Goal: Information Seeking & Learning: Learn about a topic

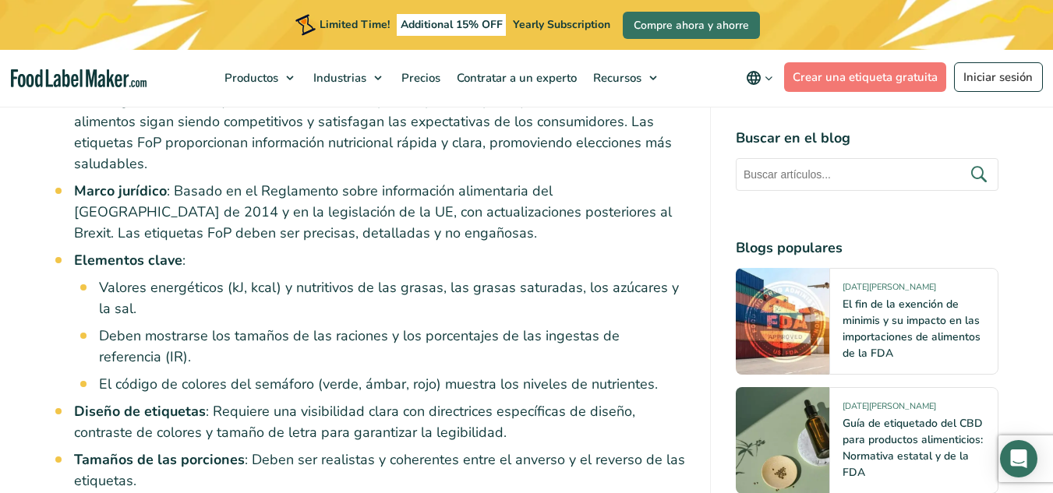
scroll to position [1426, 0]
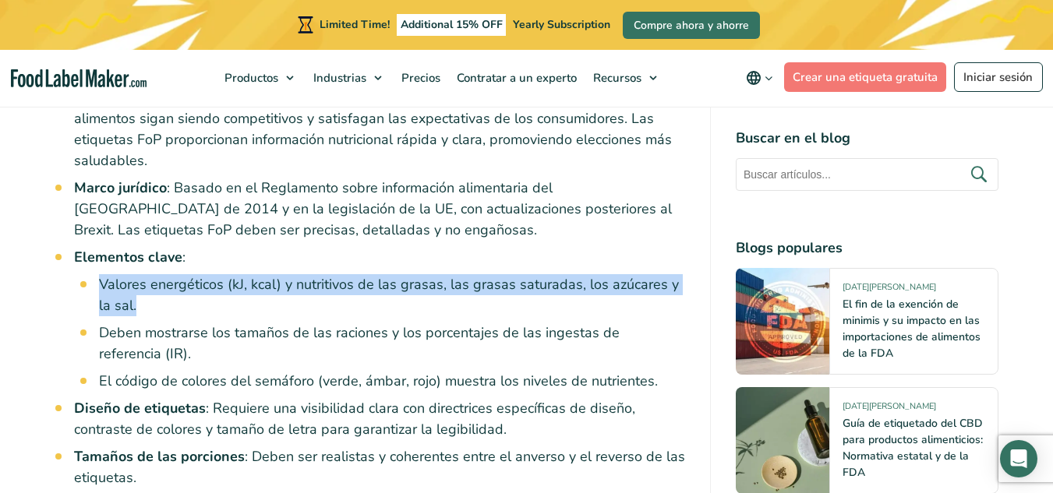
drag, startPoint x: 101, startPoint y: 263, endPoint x: 122, endPoint y: 279, distance: 26.6
click at [122, 279] on li "Valores energéticos (kJ, kcal) y nutritivos de las grasas, las grasas saturadas…" at bounding box center [392, 295] width 586 height 42
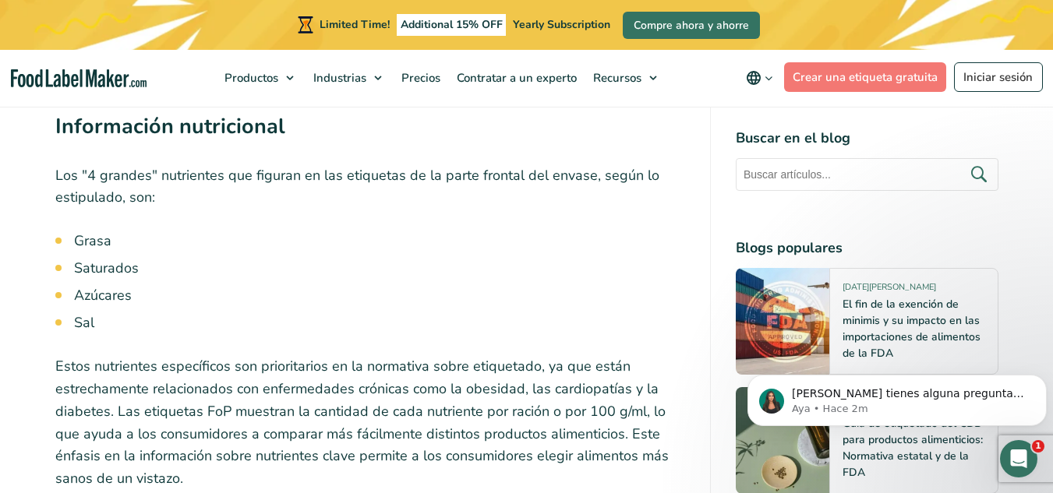
scroll to position [4600, 0]
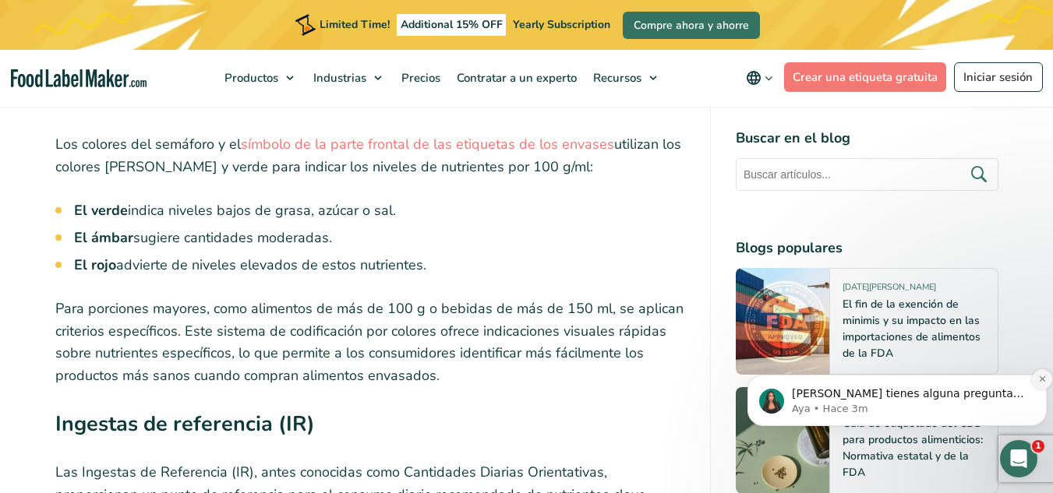
click at [1042, 381] on icon "Dismiss notification" at bounding box center [1042, 379] width 9 height 9
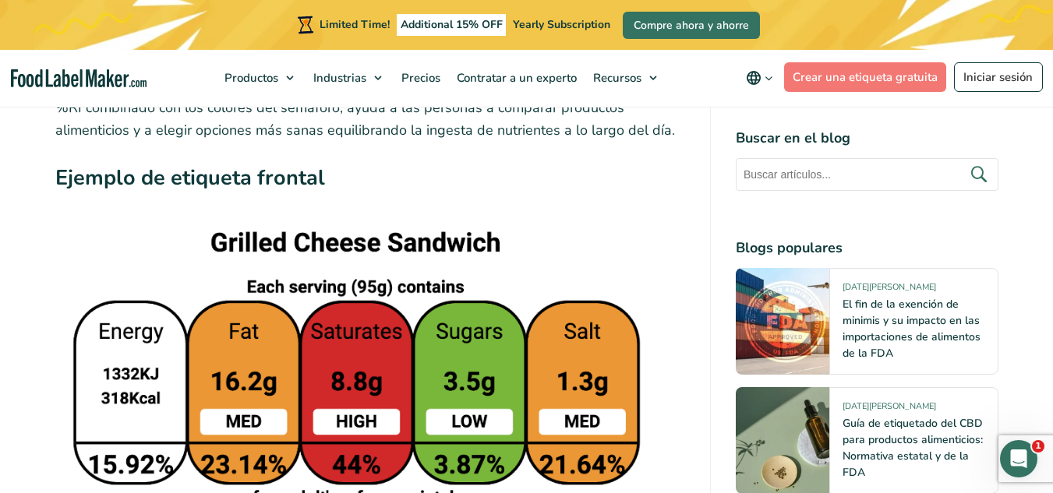
scroll to position [5203, 0]
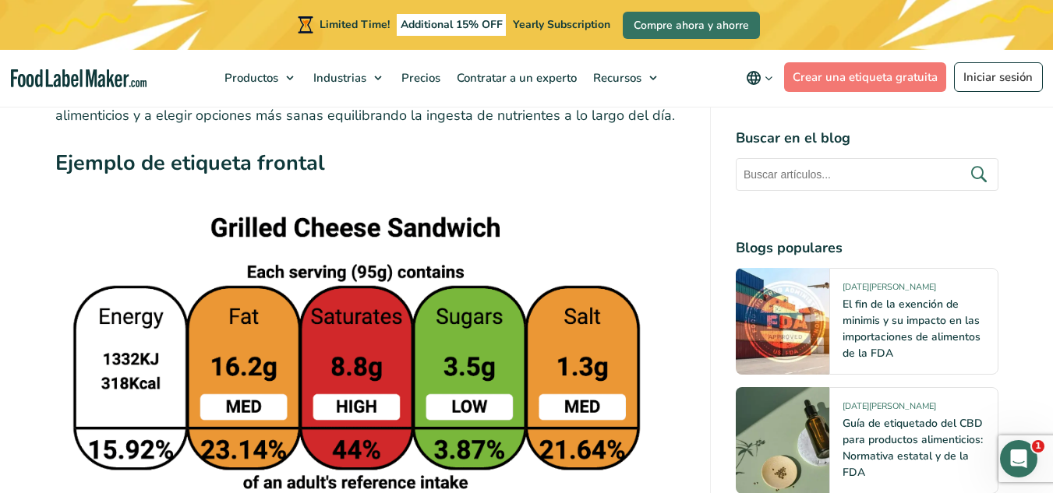
click at [640, 451] on img at bounding box center [355, 401] width 601 height 386
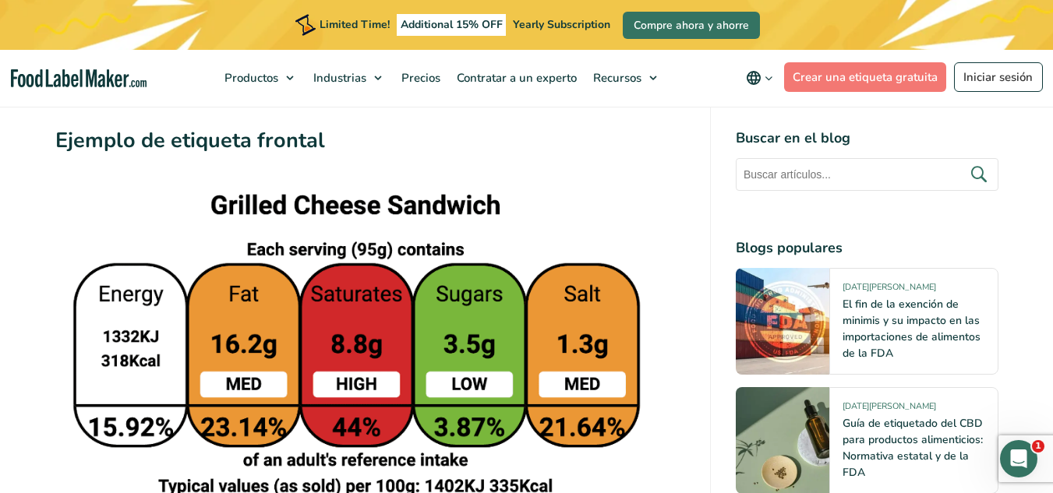
scroll to position [5228, 0]
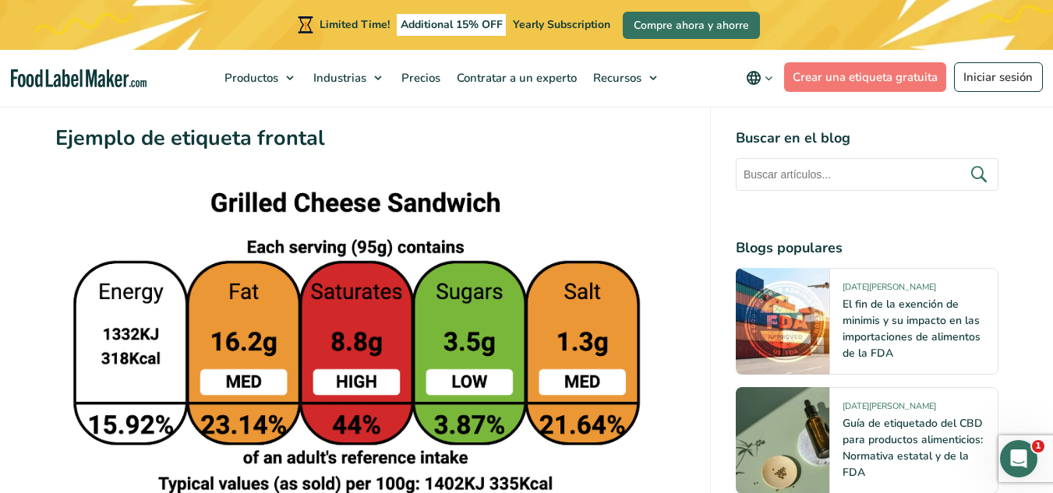
click at [356, 274] on img at bounding box center [355, 376] width 601 height 386
click at [595, 366] on img at bounding box center [355, 376] width 601 height 386
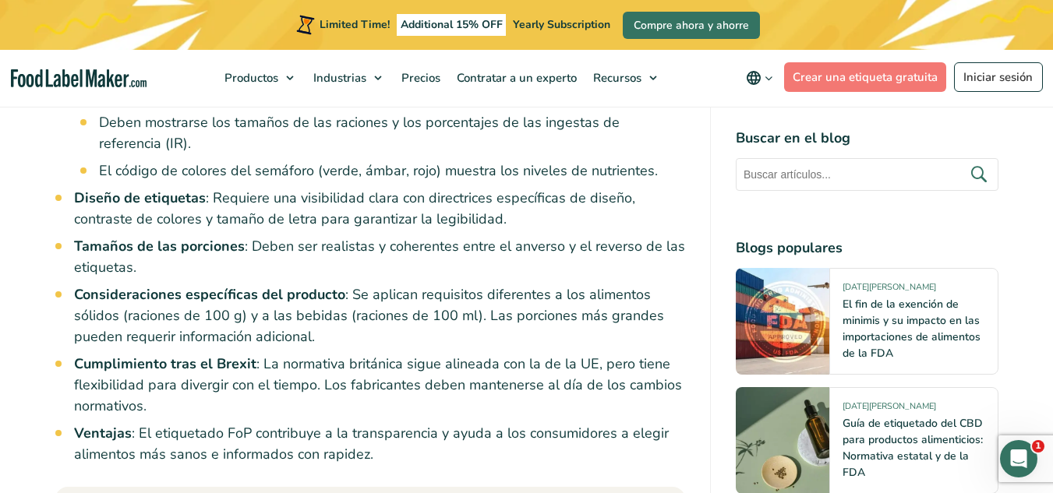
scroll to position [1641, 0]
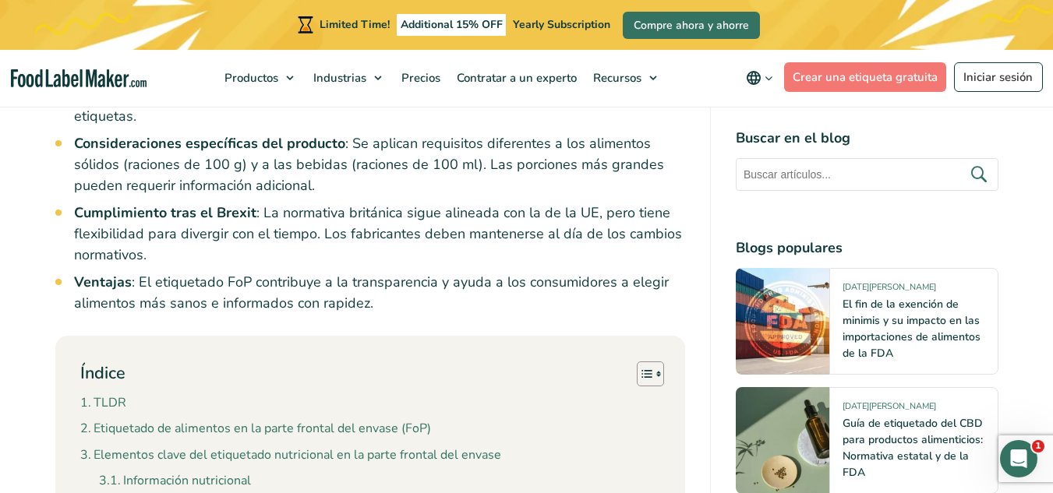
click at [446, 239] on li "Cumplimiento tras el Brexit : La normativa británica sigue alineada con la de l…" at bounding box center [379, 234] width 611 height 63
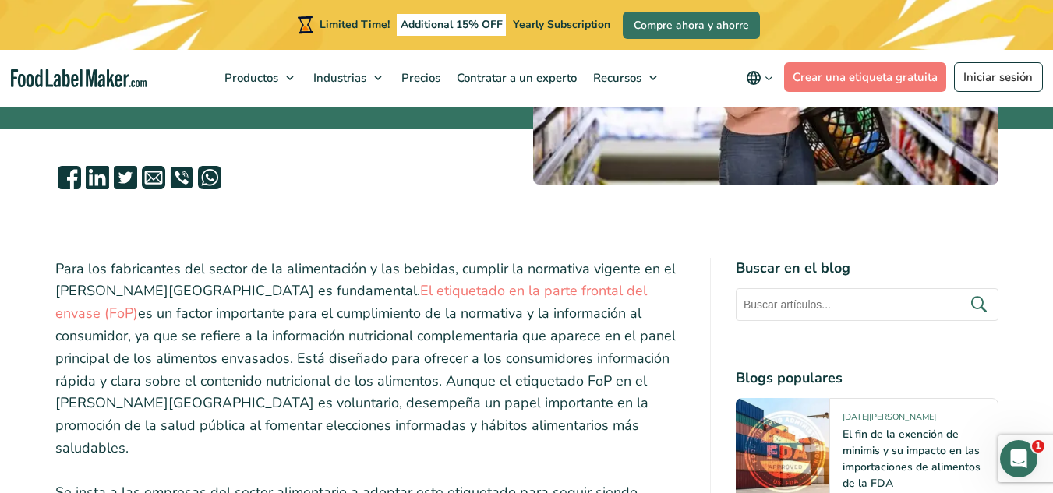
scroll to position [352, 0]
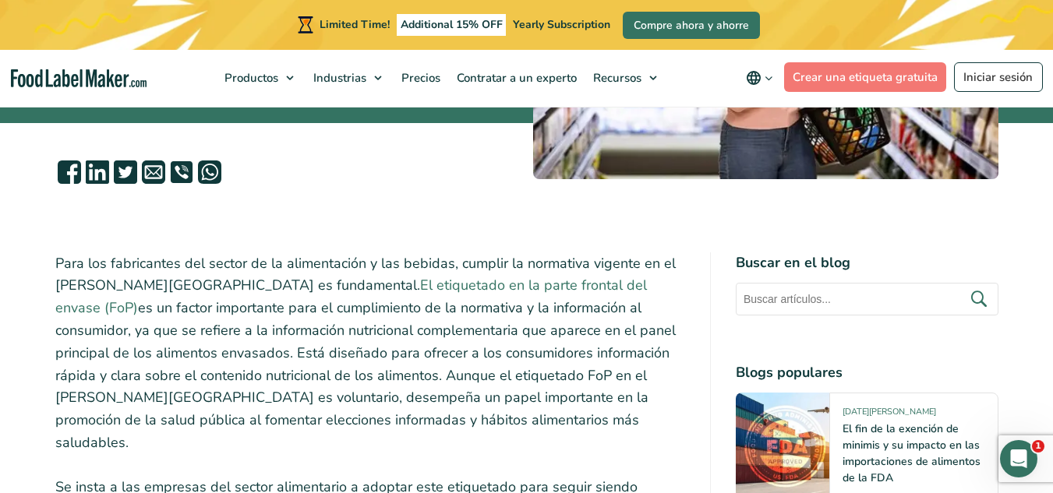
click at [404, 284] on link "El etiquetado en la parte frontal del envase (FoP)" at bounding box center [350, 296] width 591 height 41
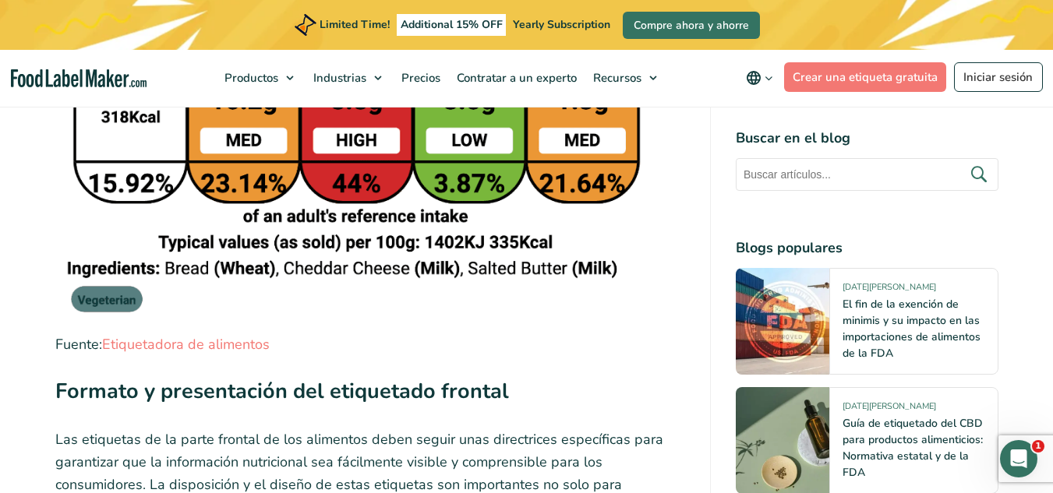
scroll to position [5470, 0]
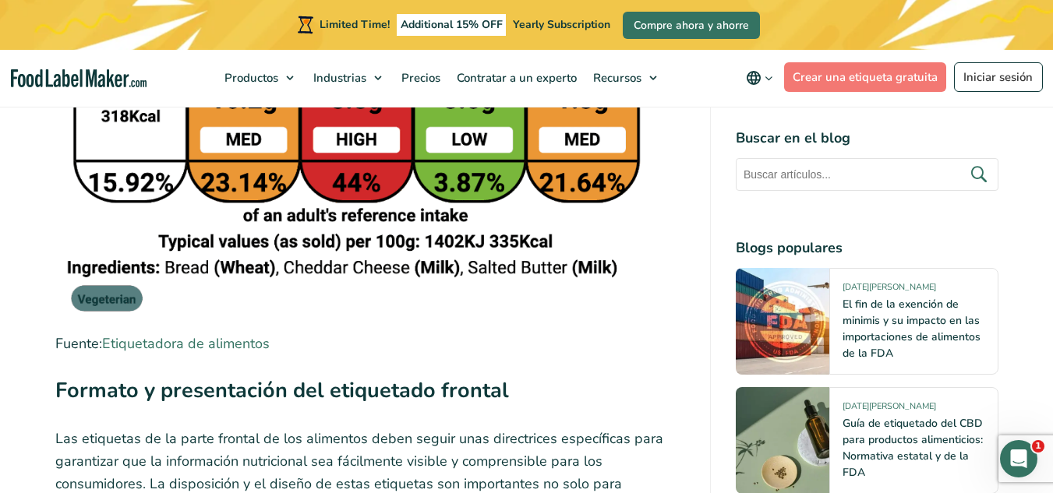
click at [214, 334] on link "Etiquetadora de alimentos" at bounding box center [186, 343] width 168 height 19
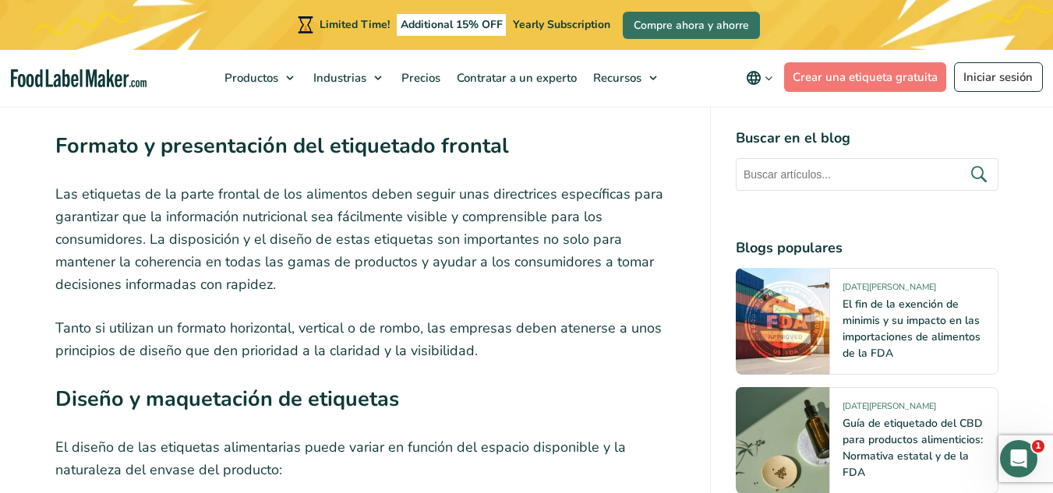
scroll to position [5811, 0]
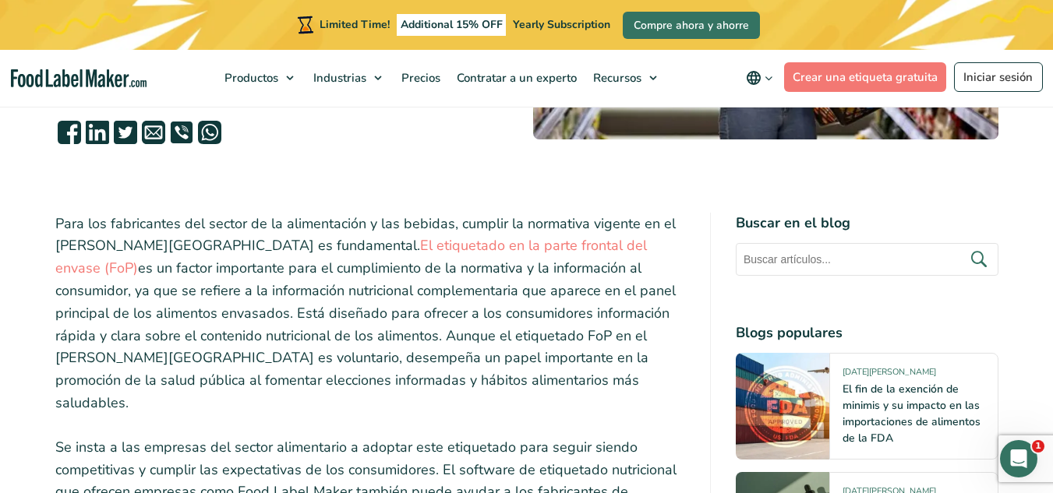
scroll to position [391, 0]
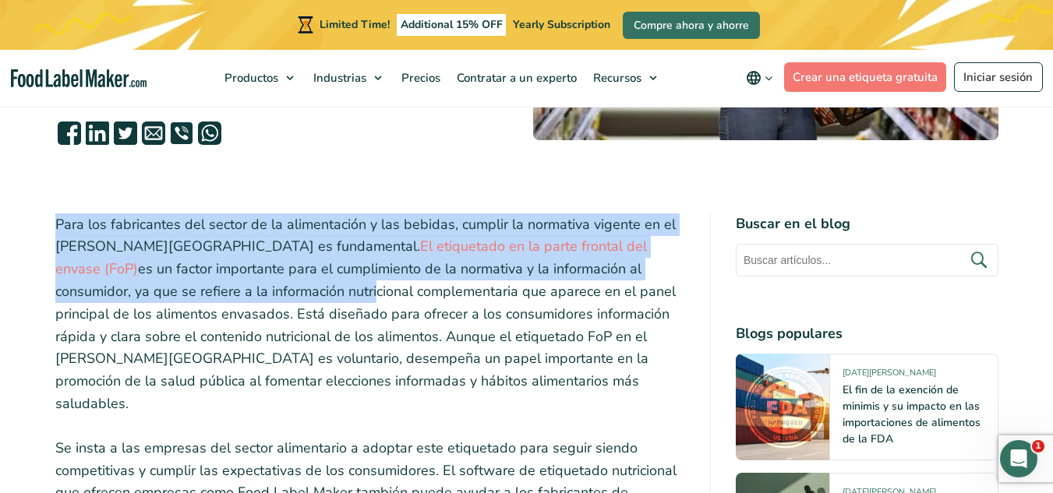
drag, startPoint x: 57, startPoint y: 217, endPoint x: 173, endPoint y: 290, distance: 136.8
click at [173, 290] on p "Para los fabricantes del sector de la alimentación y las bebidas, cumplir la no…" at bounding box center [369, 314] width 629 height 202
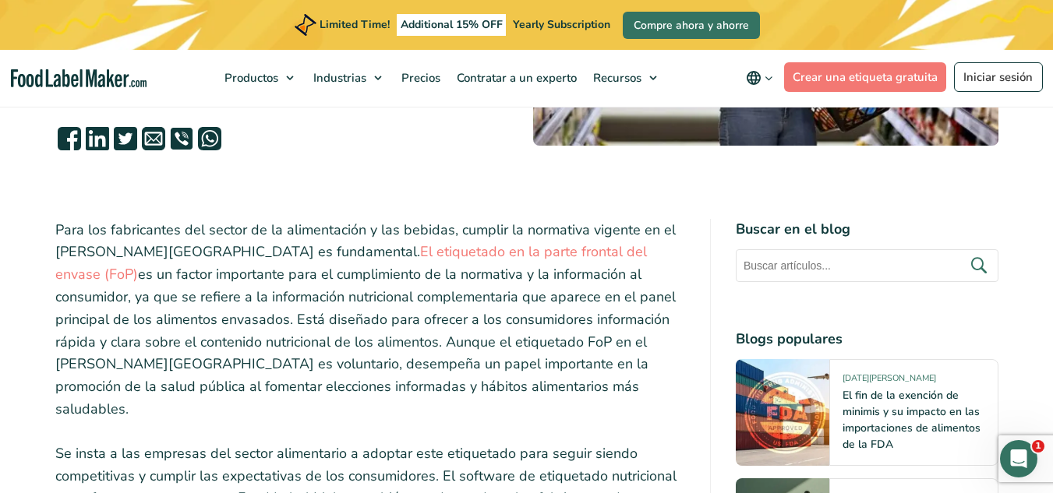
scroll to position [385, 0]
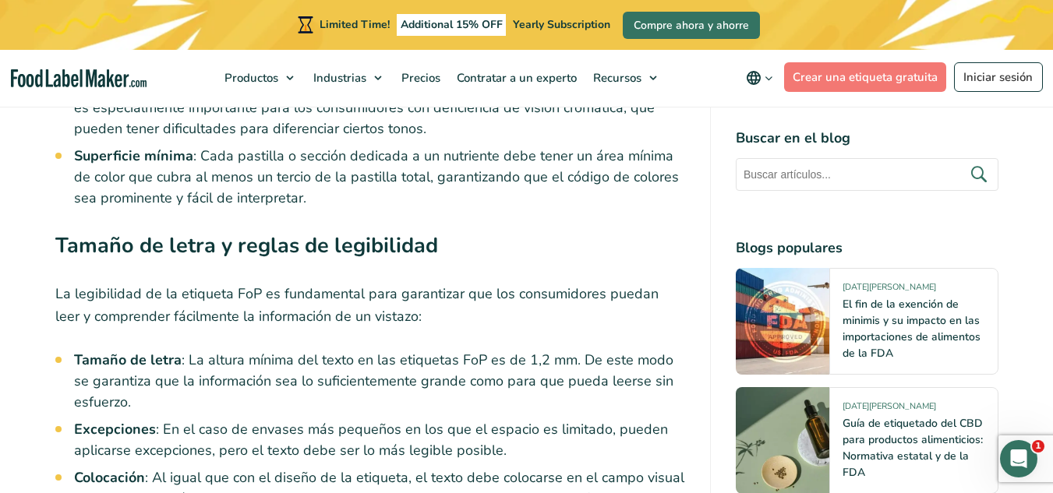
scroll to position [8545, 0]
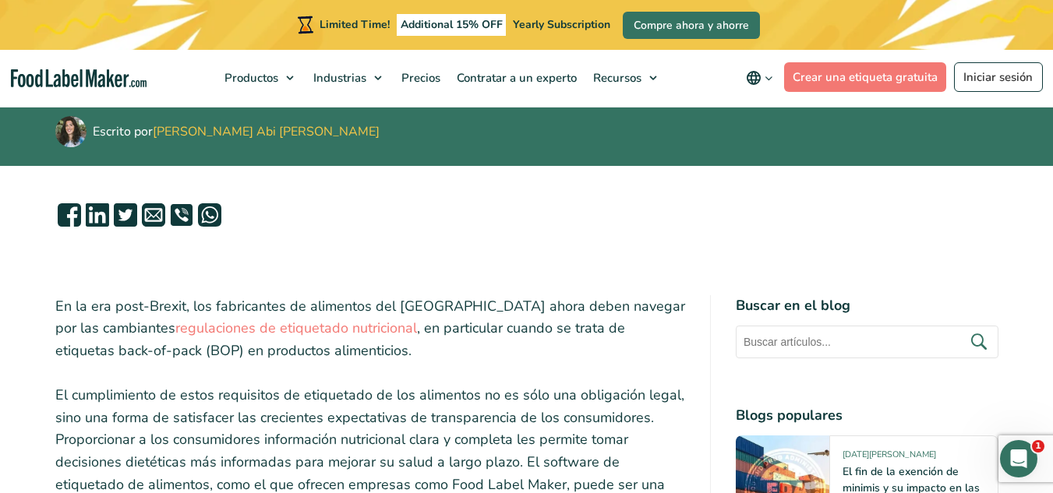
scroll to position [470, 0]
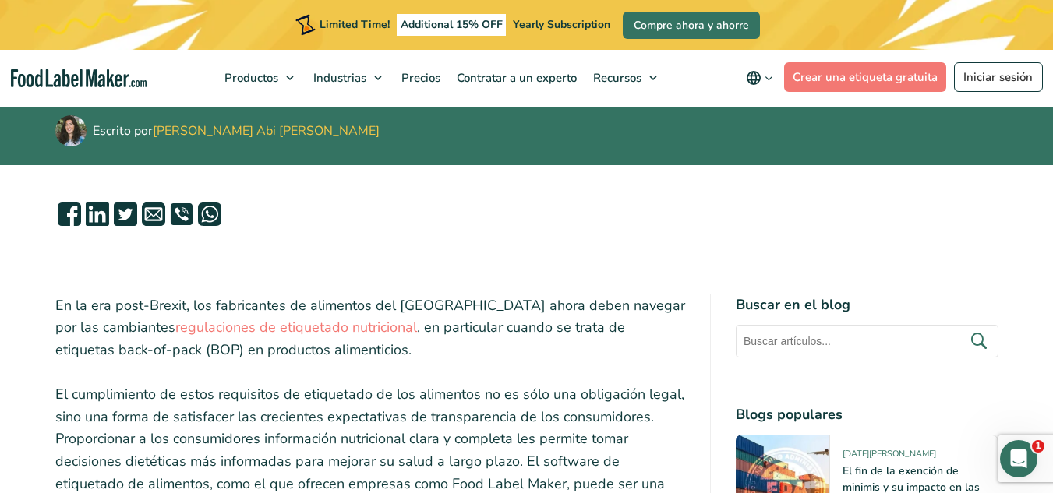
drag, startPoint x: 316, startPoint y: 278, endPoint x: 245, endPoint y: 286, distance: 72.1
click at [245, 294] on p "En la era post-Brexit, los fabricantes de alimentos del Reino Unido ahora deben…" at bounding box center [369, 327] width 629 height 67
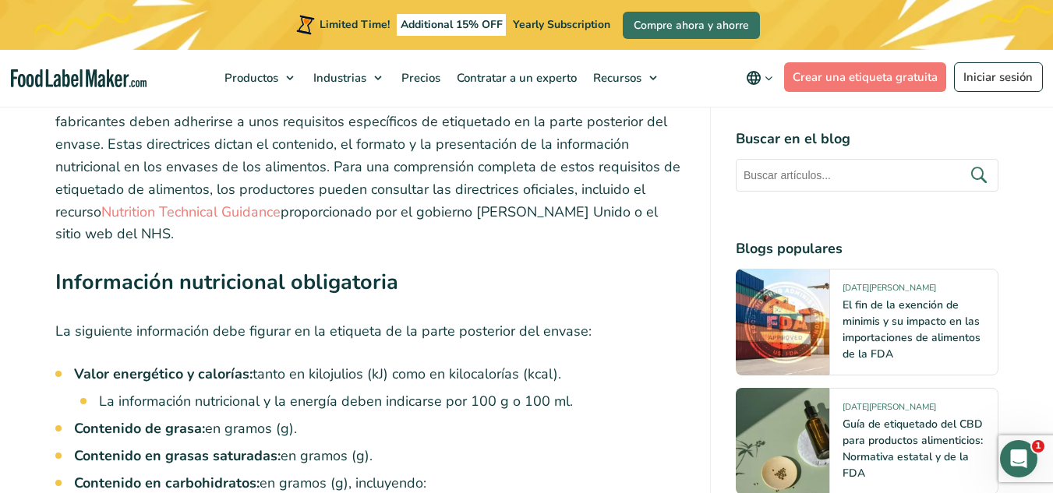
scroll to position [3165, 0]
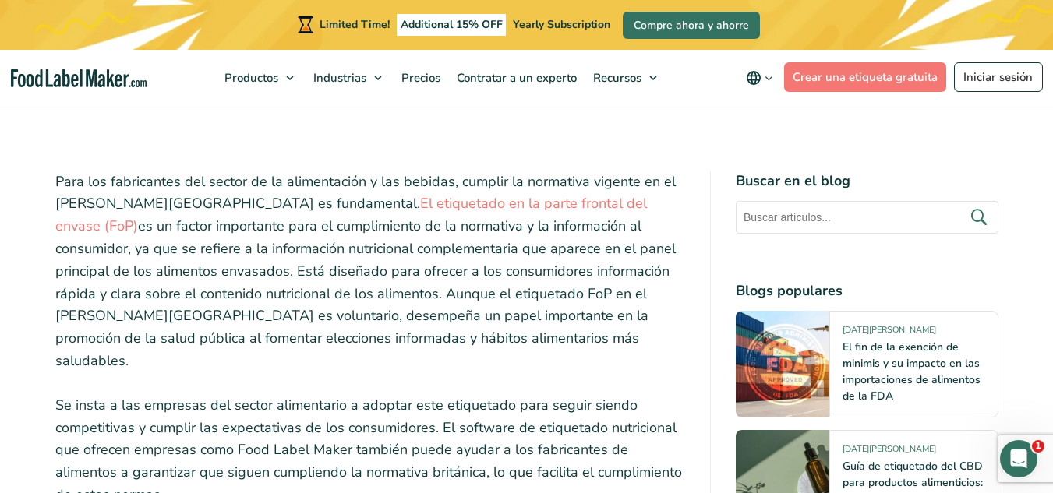
scroll to position [433, 0]
